Goal: Manage account settings

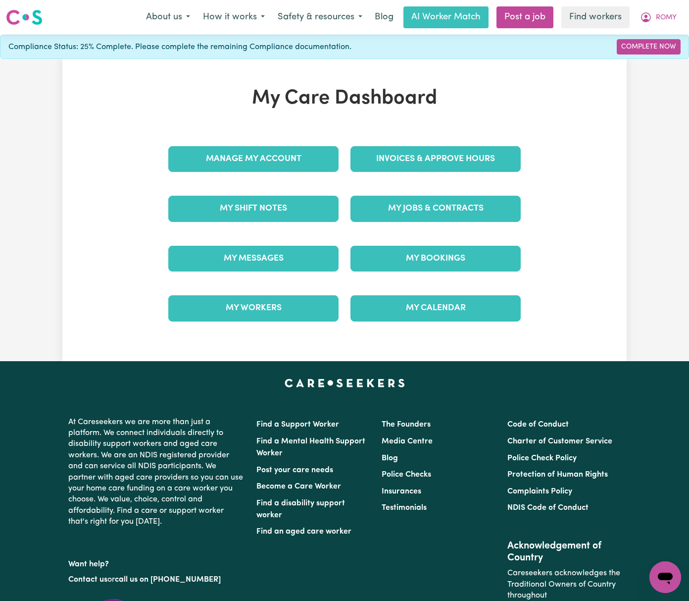
drag, startPoint x: 319, startPoint y: 146, endPoint x: 327, endPoint y: 166, distance: 22.1
click at [319, 147] on div "Manage My Account" at bounding box center [253, 159] width 182 height 50
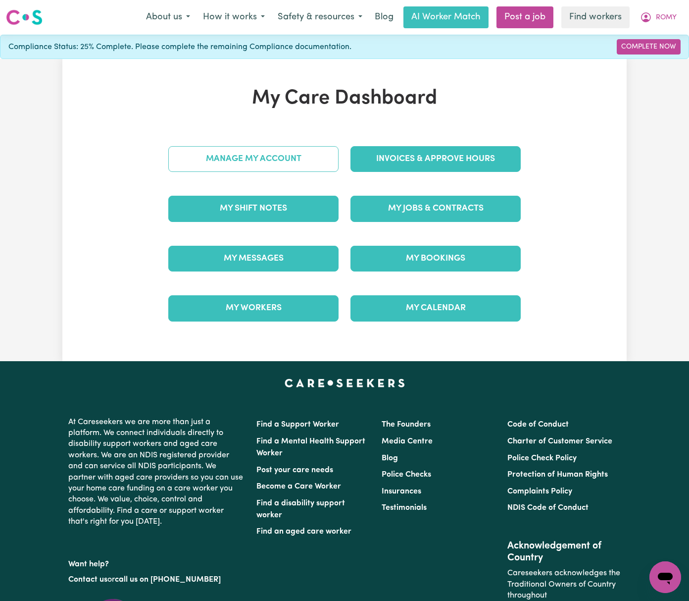
click at [327, 166] on link "Manage My Account" at bounding box center [253, 159] width 170 height 26
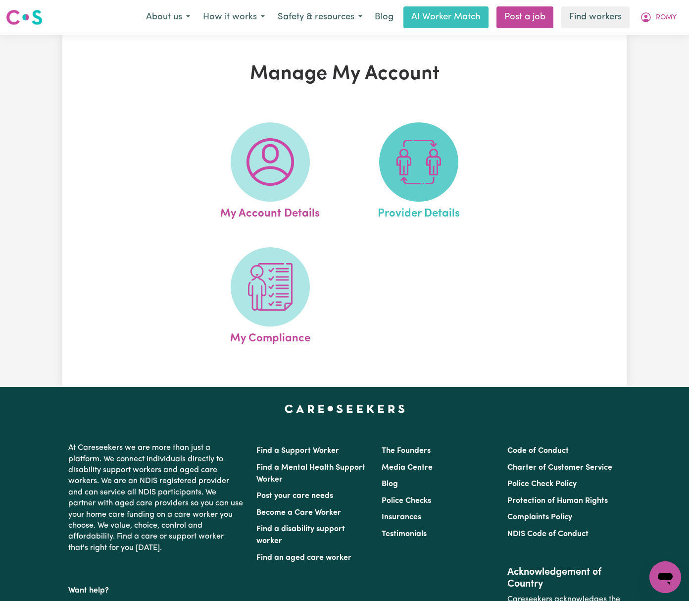
click at [408, 171] on img at bounding box center [419, 162] width 48 height 48
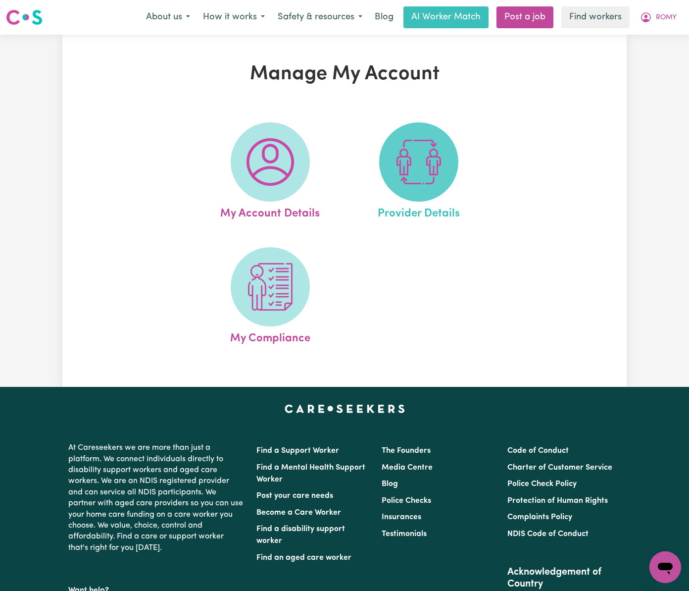
select select "NDIS_FUNDING_PLAN_MANAGED"
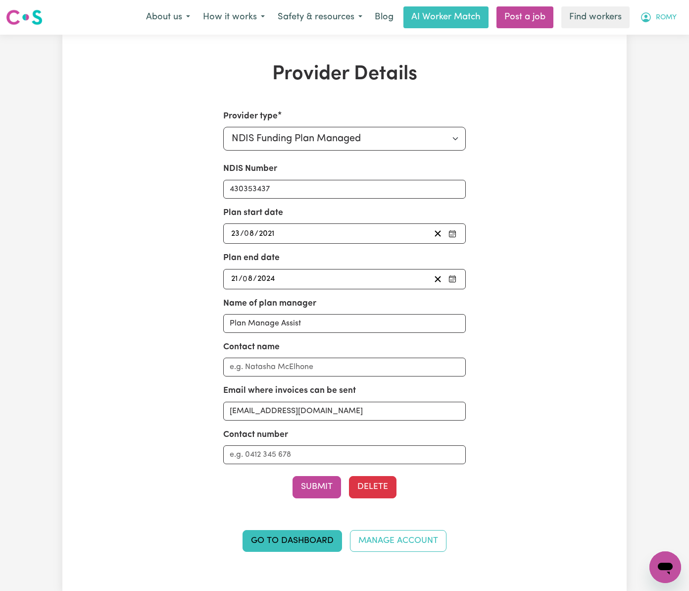
click at [676, 16] on button "ROMY" at bounding box center [659, 17] width 50 height 21
click at [648, 52] on link "Logout" at bounding box center [644, 57] width 78 height 19
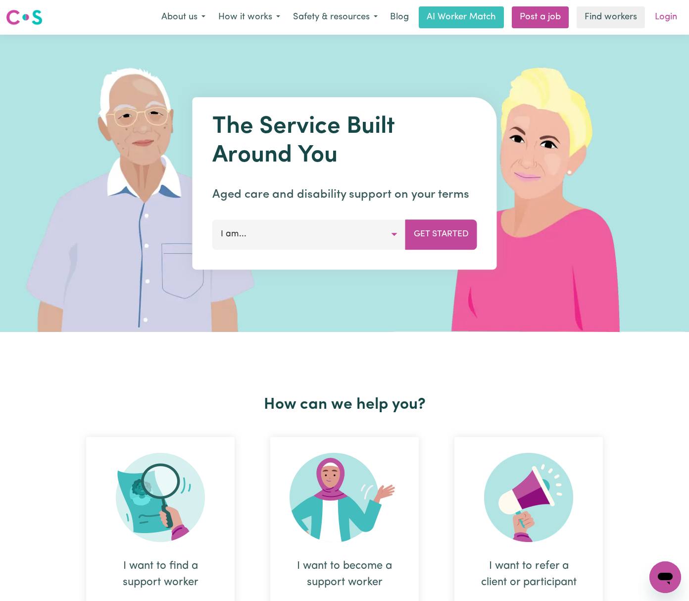
click at [661, 22] on link "Login" at bounding box center [666, 17] width 34 height 22
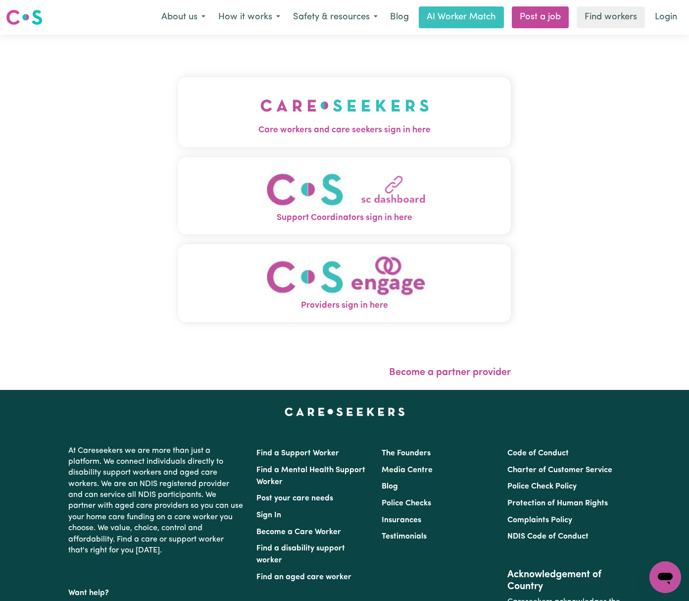
drag, startPoint x: 276, startPoint y: 110, endPoint x: 282, endPoint y: 110, distance: 5.9
click at [276, 110] on img "Care workers and care seekers sign in here" at bounding box center [345, 105] width 169 height 37
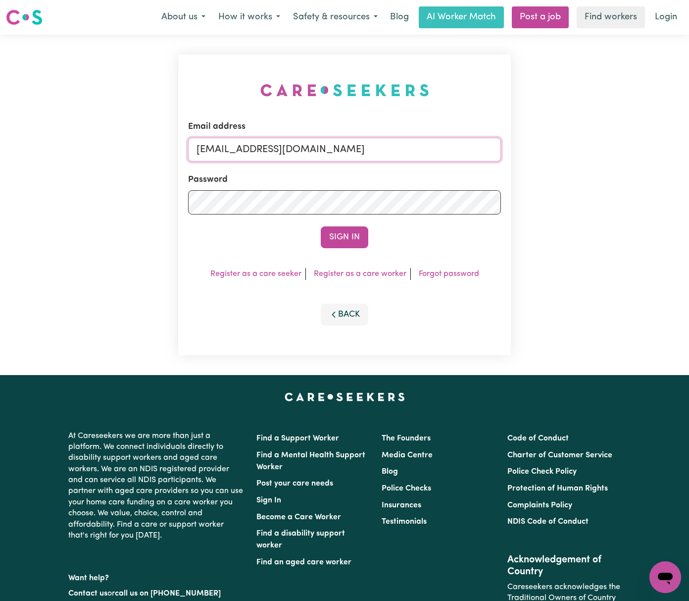
drag, startPoint x: 248, startPoint y: 144, endPoint x: 569, endPoint y: 147, distance: 321.0
click at [569, 146] on div "Email address [EMAIL_ADDRESS][DOMAIN_NAME] Password Sign In Register as a care …" at bounding box center [344, 205] width 689 height 340
paste input "info@sicare"
type input "[EMAIL_ADDRESS][DOMAIN_NAME]"
click at [321, 226] on button "Sign In" at bounding box center [345, 237] width 48 height 22
